Goal: Find specific page/section: Find specific page/section

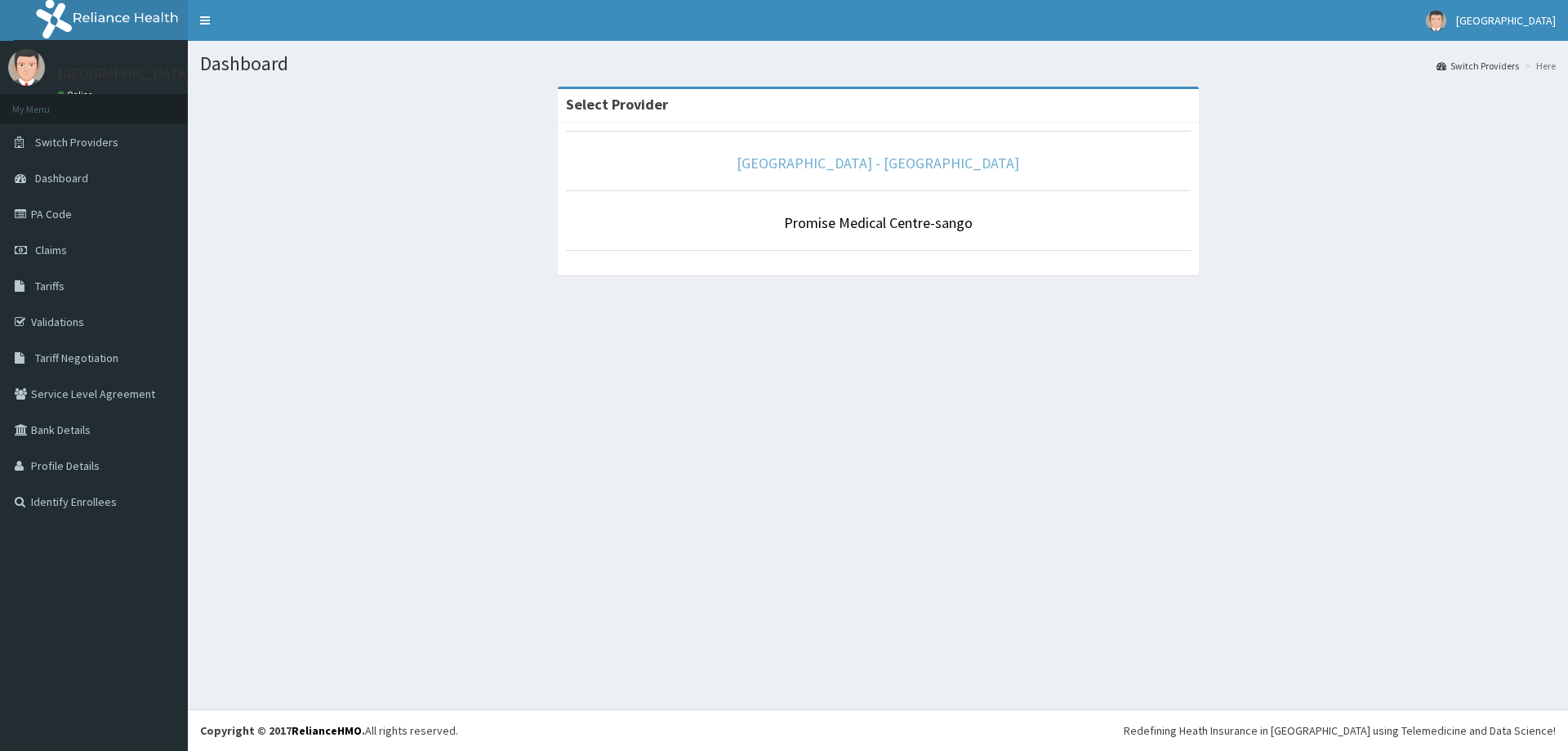
click at [872, 168] on link "[GEOGRAPHIC_DATA] - [GEOGRAPHIC_DATA]" at bounding box center [878, 163] width 282 height 19
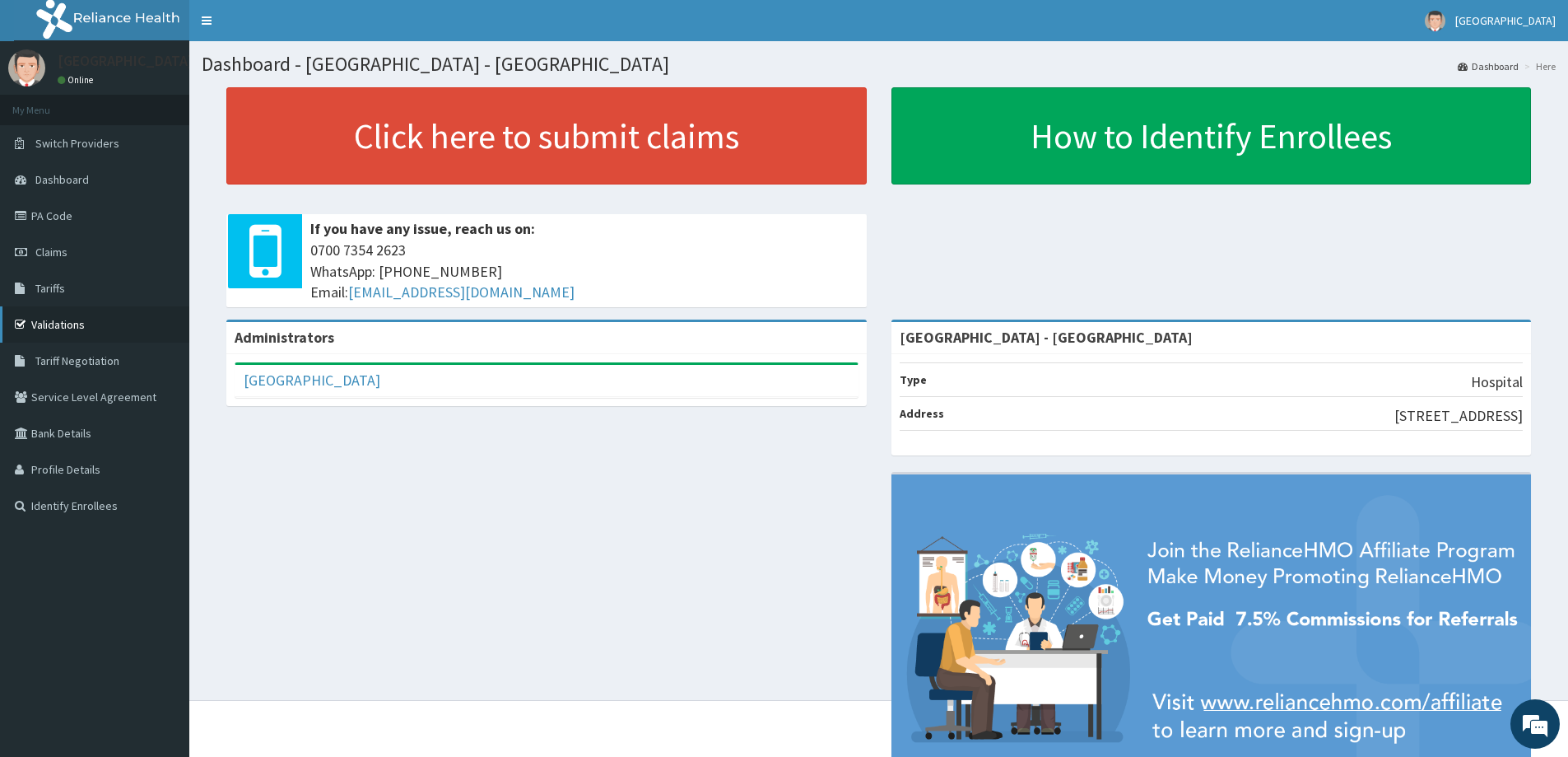
click at [71, 323] on link "Validations" at bounding box center [94, 324] width 190 height 37
